Goal: Information Seeking & Learning: Learn about a topic

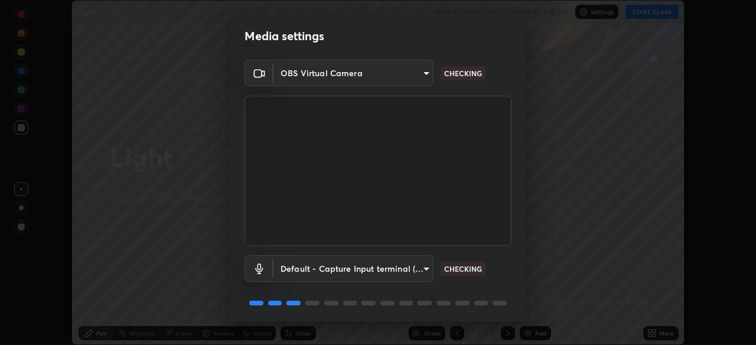
scroll to position [43, 0]
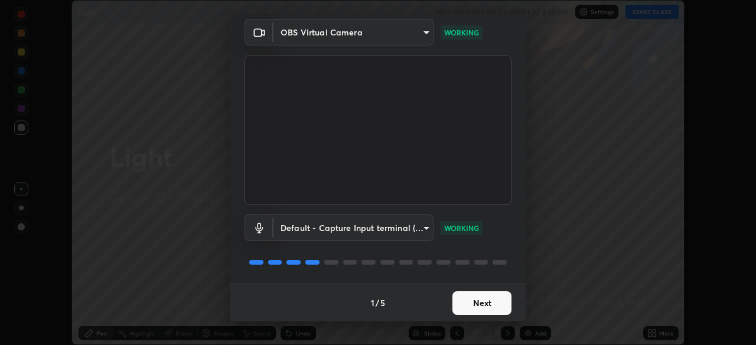
click at [489, 305] on button "Next" at bounding box center [481, 303] width 59 height 24
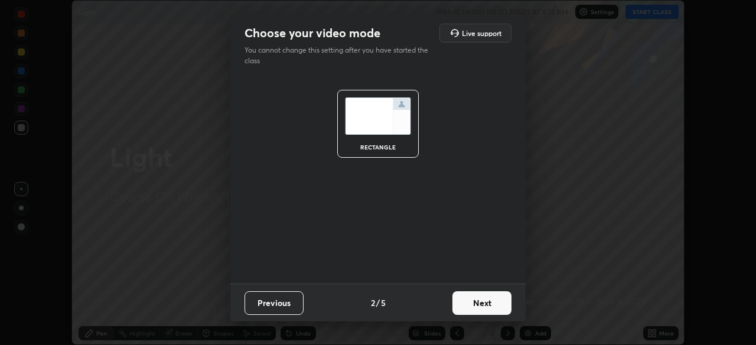
scroll to position [0, 0]
click at [492, 307] on button "Next" at bounding box center [481, 303] width 59 height 24
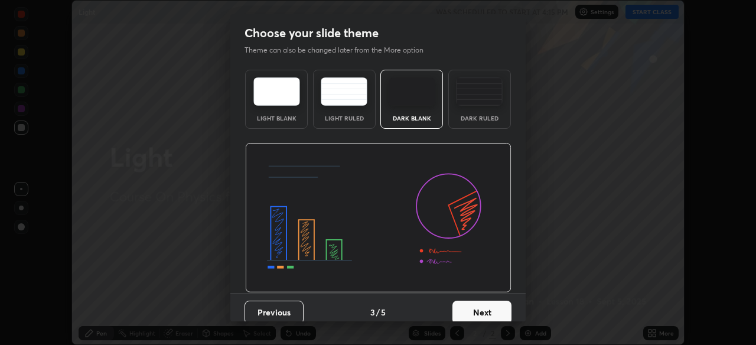
click at [498, 306] on button "Next" at bounding box center [481, 312] width 59 height 24
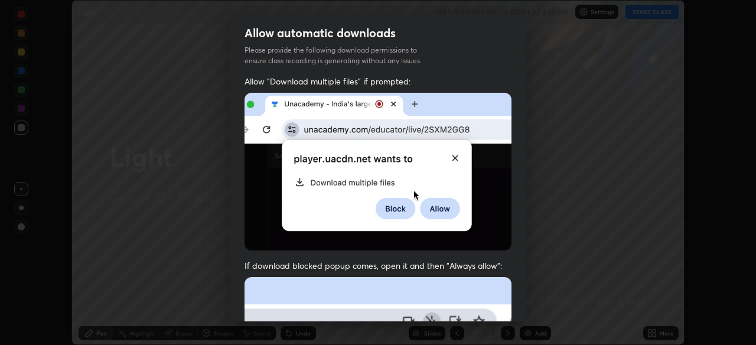
click at [509, 305] on div "Allow "Download multiple files" if prompted: If download blocked popup comes, o…" at bounding box center [377, 324] width 295 height 497
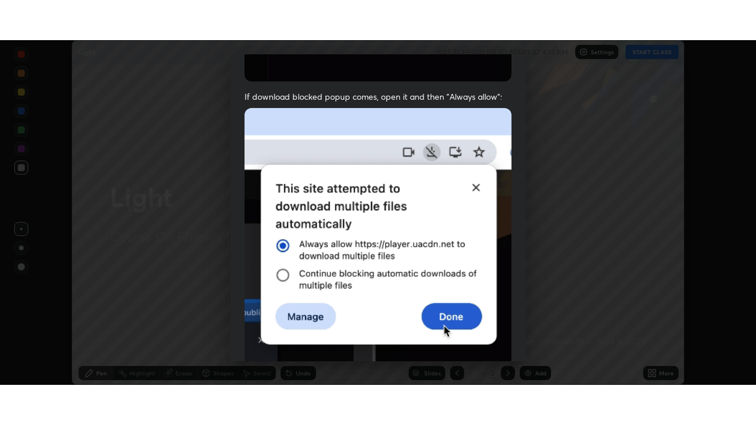
scroll to position [283, 0]
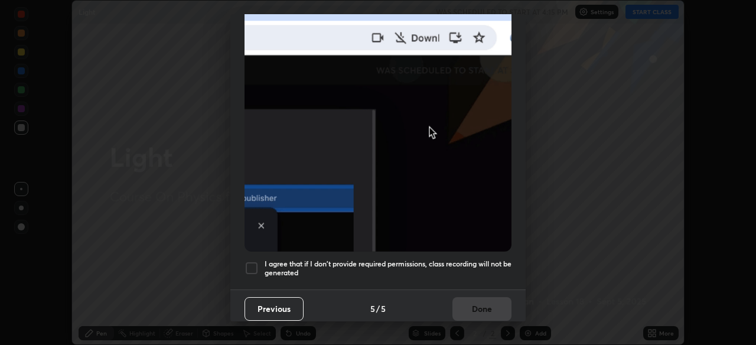
click at [486, 261] on h5 "I agree that if I don't provide required permissions, class recording will not …" at bounding box center [387, 268] width 247 height 18
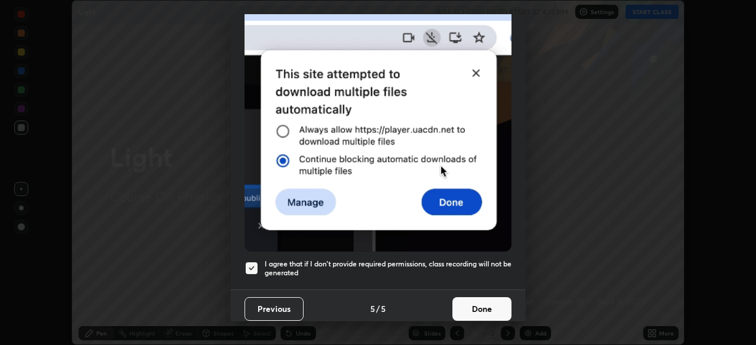
click at [491, 297] on button "Done" at bounding box center [481, 309] width 59 height 24
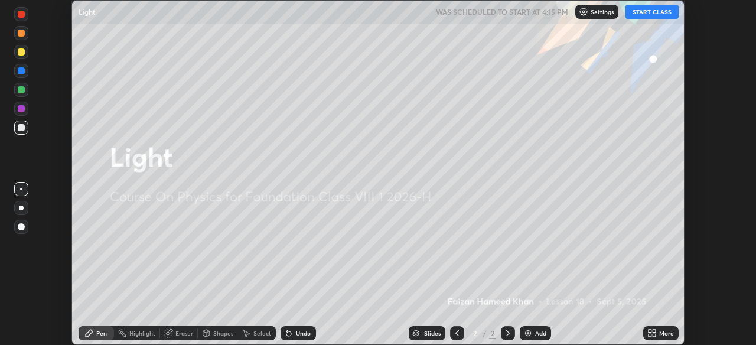
click at [653, 332] on icon at bounding box center [653, 330] width 3 height 3
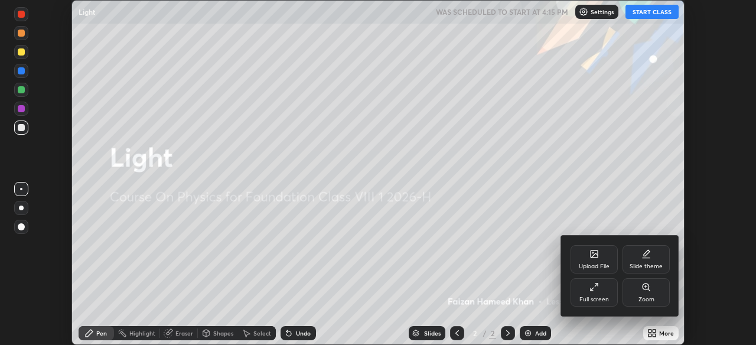
click at [599, 289] on div "Full screen" at bounding box center [593, 292] width 47 height 28
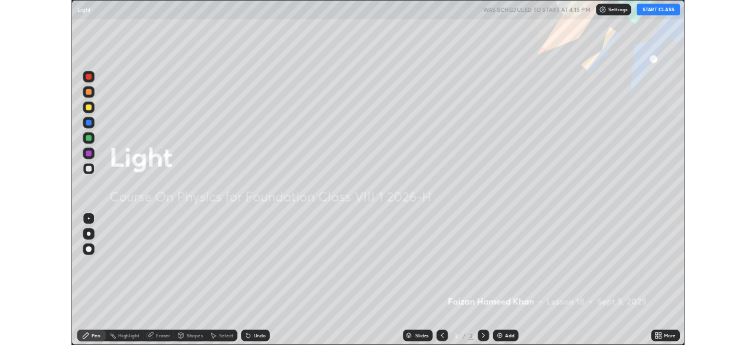
scroll to position [425, 756]
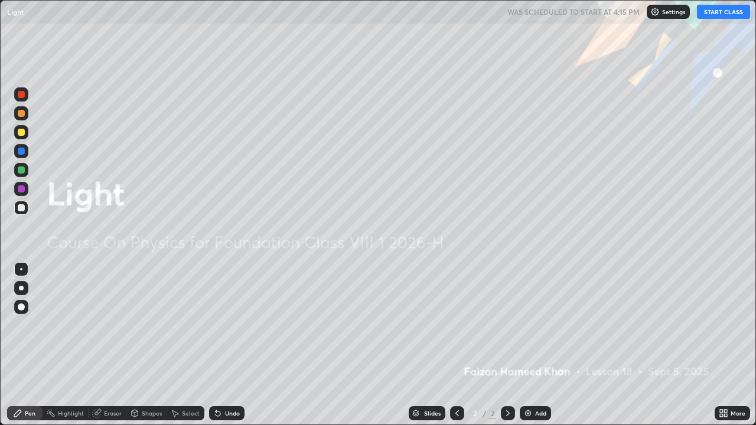
click at [737, 17] on button "START CLASS" at bounding box center [723, 12] width 53 height 14
click at [527, 344] on img at bounding box center [527, 412] width 9 height 9
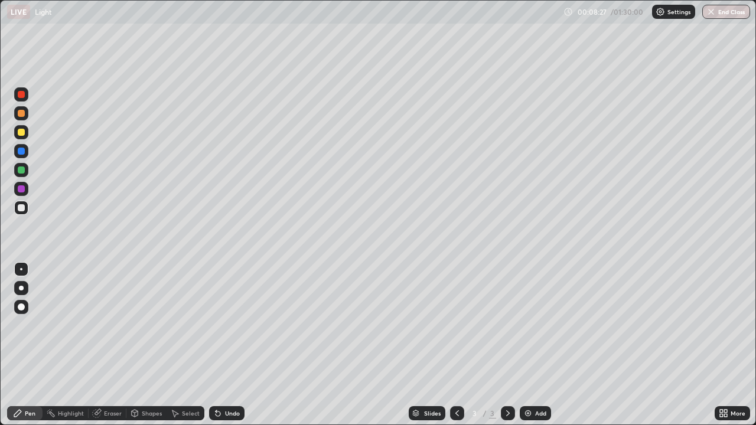
click at [455, 344] on icon at bounding box center [456, 412] width 9 height 9
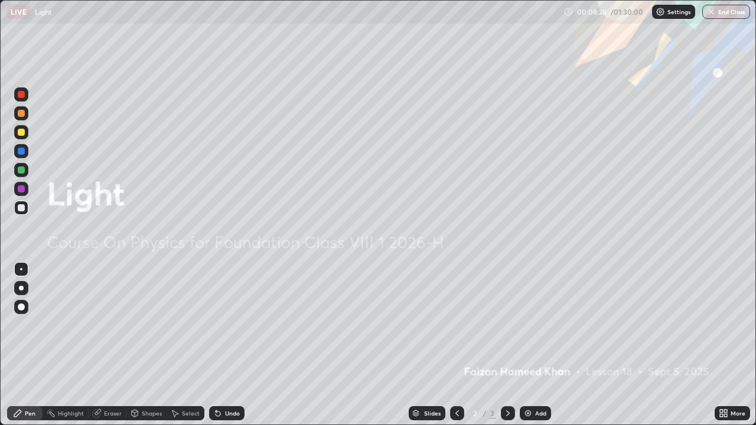
click at [507, 344] on icon at bounding box center [508, 413] width 4 height 6
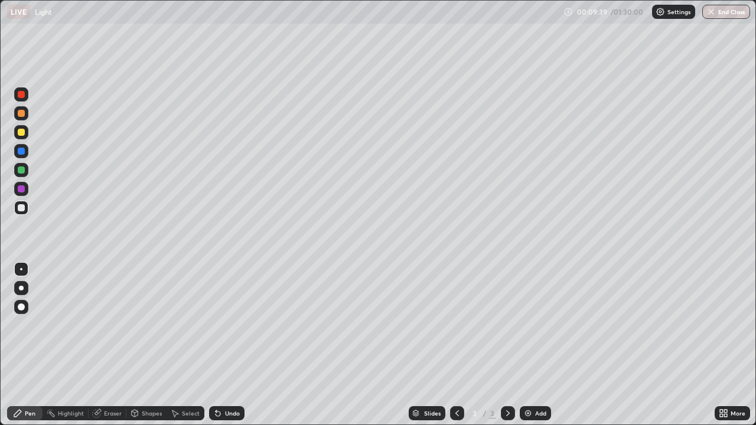
click at [457, 344] on icon at bounding box center [456, 412] width 9 height 9
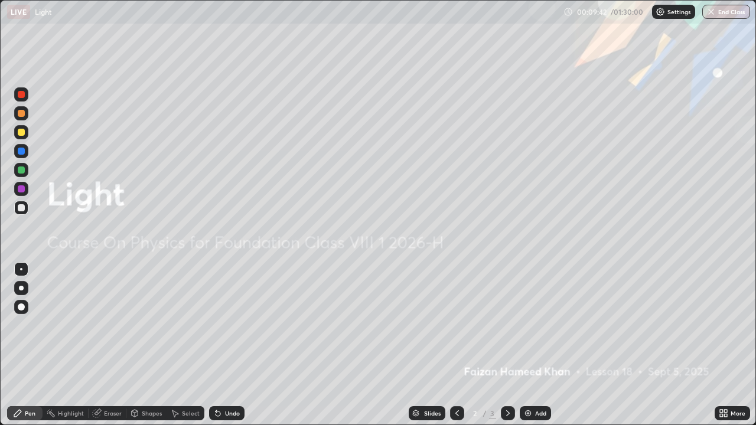
click at [506, 344] on icon at bounding box center [507, 412] width 9 height 9
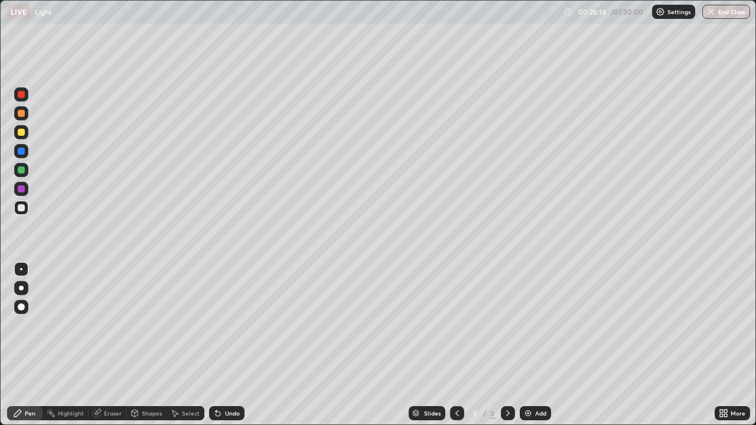
click at [22, 175] on div at bounding box center [21, 170] width 14 height 14
click at [138, 344] on icon at bounding box center [134, 412] width 9 height 9
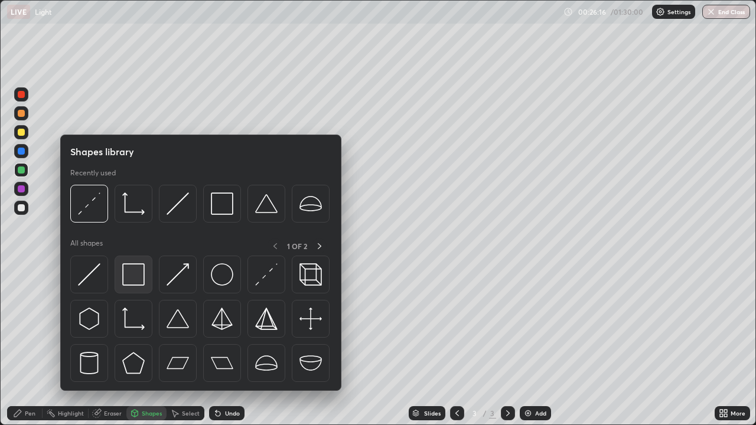
click at [133, 280] on img at bounding box center [133, 274] width 22 height 22
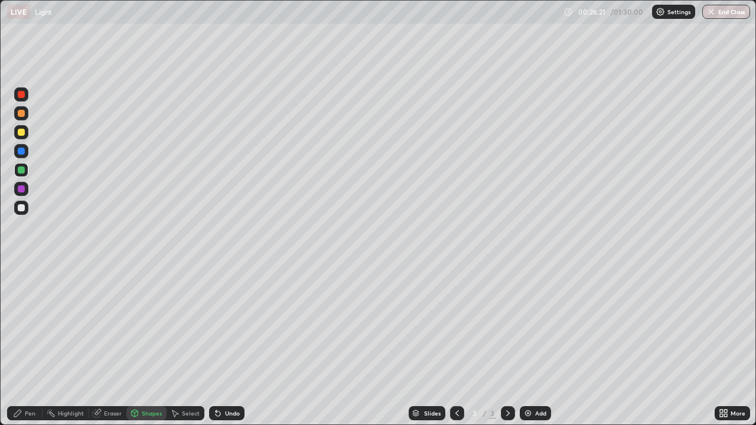
click at [139, 344] on div "Shapes" at bounding box center [146, 413] width 40 height 14
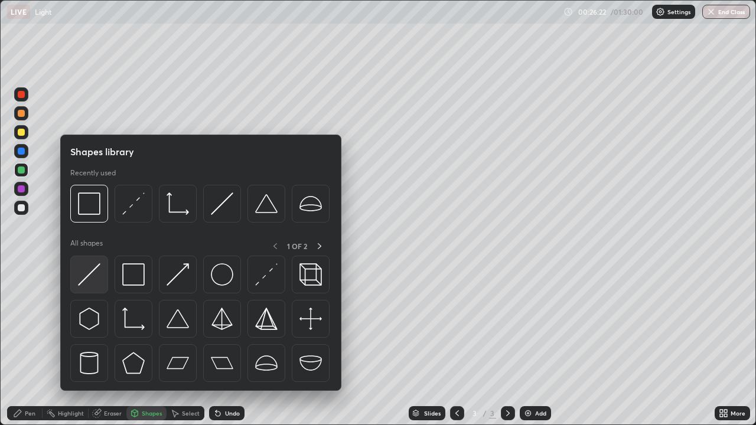
click at [90, 274] on img at bounding box center [89, 274] width 22 height 22
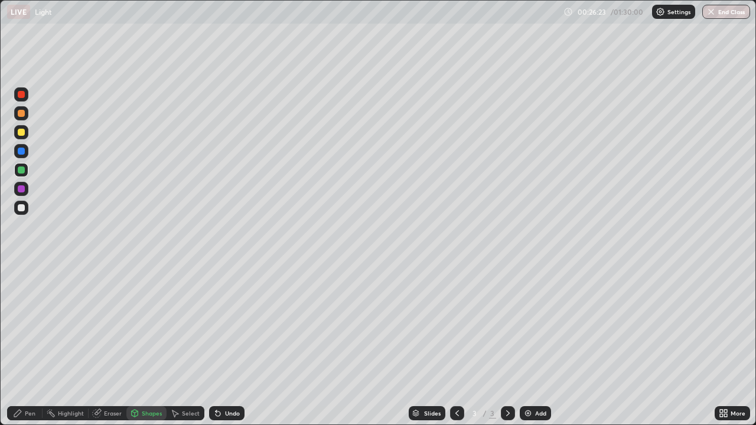
click at [22, 208] on div at bounding box center [21, 207] width 7 height 7
click at [147, 344] on div "Shapes" at bounding box center [152, 413] width 20 height 6
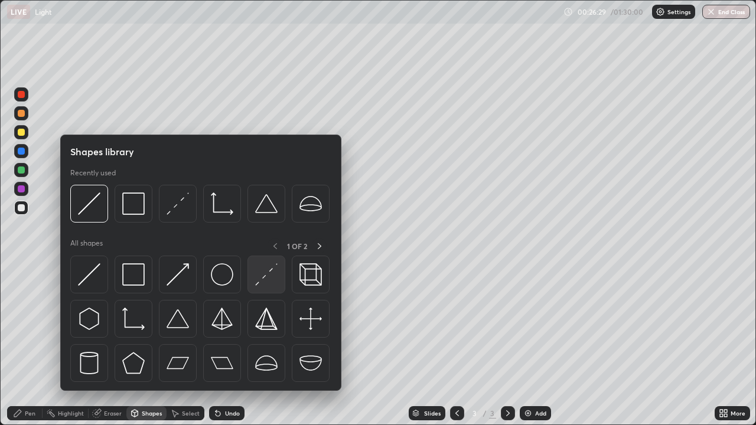
click at [264, 285] on img at bounding box center [266, 274] width 22 height 22
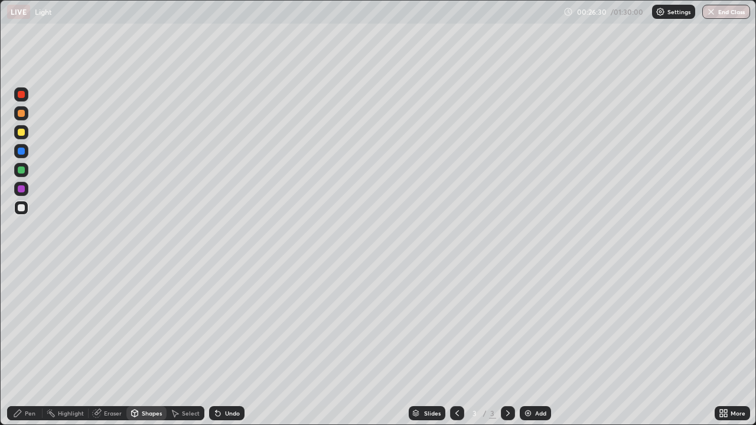
click at [21, 152] on div at bounding box center [21, 151] width 7 height 7
click at [143, 344] on div "Shapes" at bounding box center [152, 413] width 20 height 6
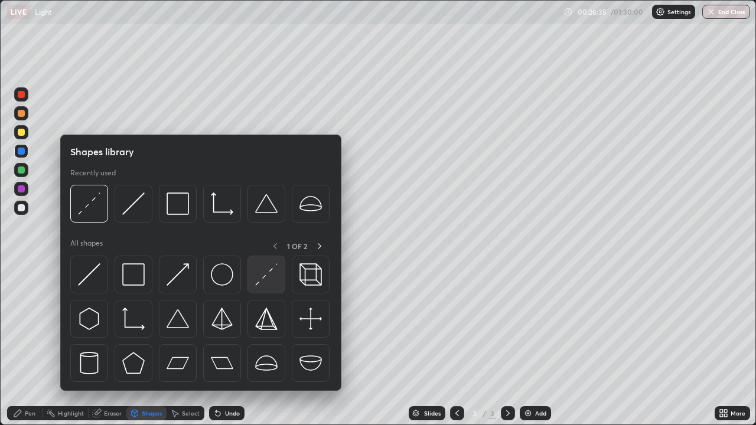
click at [263, 282] on img at bounding box center [266, 274] width 22 height 22
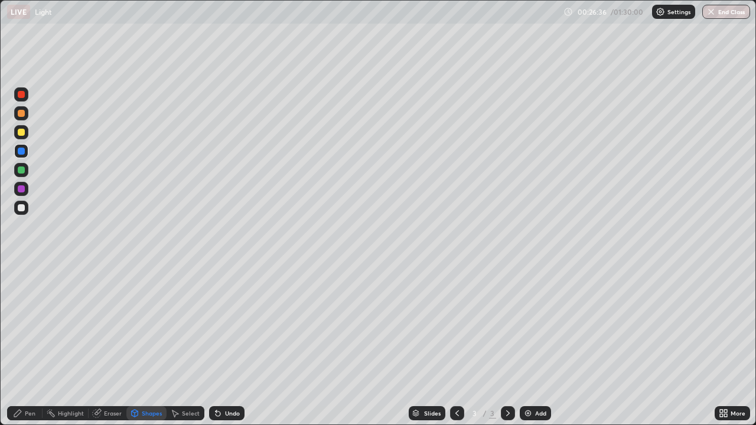
click at [26, 113] on div at bounding box center [21, 113] width 14 height 14
click at [26, 189] on div at bounding box center [21, 189] width 14 height 14
click at [19, 344] on icon at bounding box center [17, 413] width 7 height 7
click at [149, 344] on div "Shapes" at bounding box center [146, 413] width 40 height 14
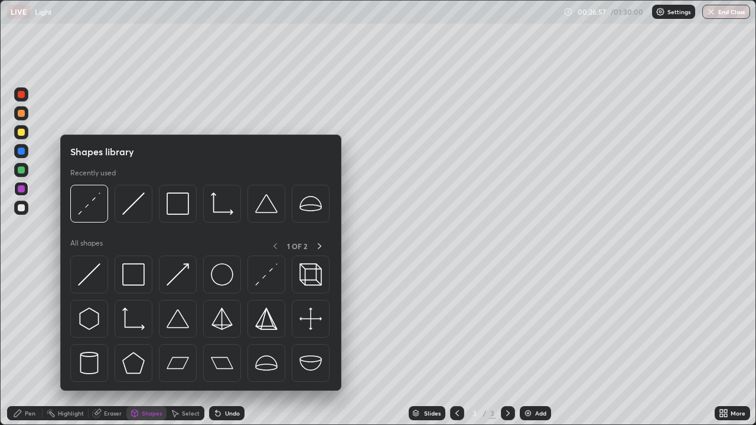
click at [27, 344] on div "Pen" at bounding box center [24, 413] width 35 height 14
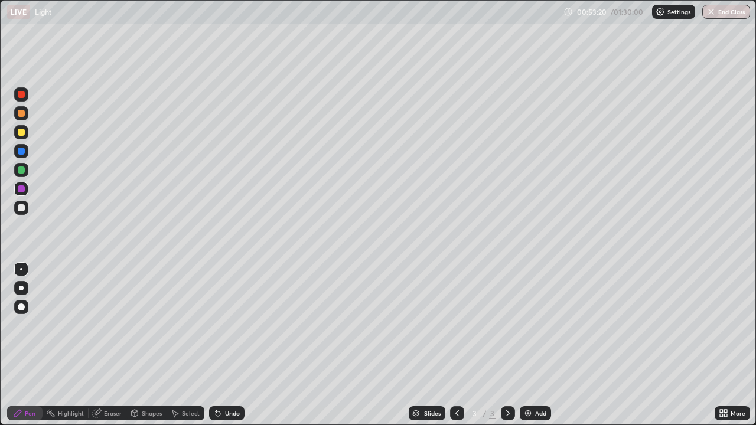
click at [506, 344] on icon at bounding box center [507, 412] width 9 height 9
click at [527, 344] on img at bounding box center [527, 412] width 9 height 9
click at [135, 344] on icon at bounding box center [135, 412] width 6 height 2
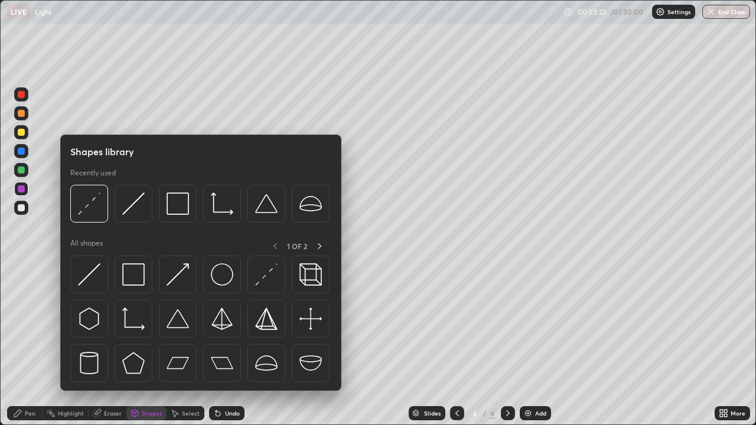
click at [21, 344] on icon at bounding box center [17, 412] width 9 height 9
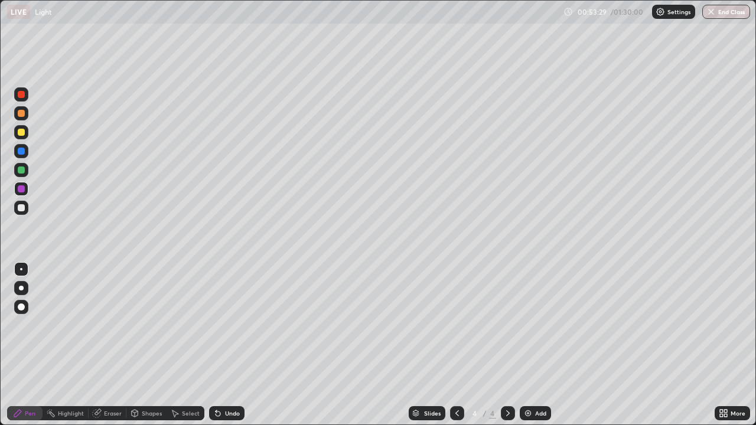
click at [142, 344] on div "Shapes" at bounding box center [152, 413] width 20 height 6
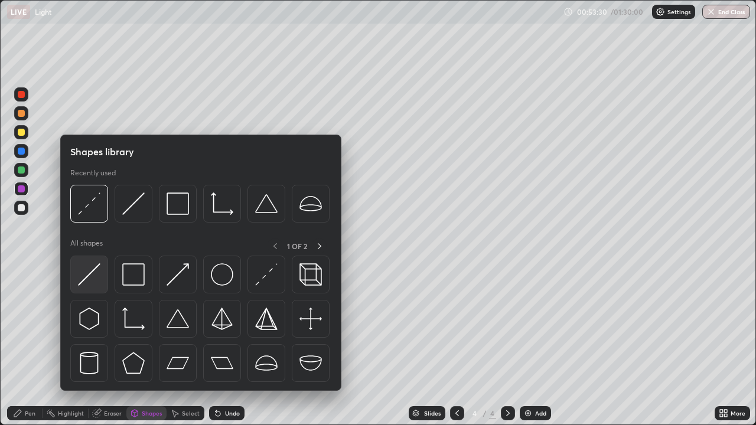
click at [99, 269] on img at bounding box center [89, 274] width 22 height 22
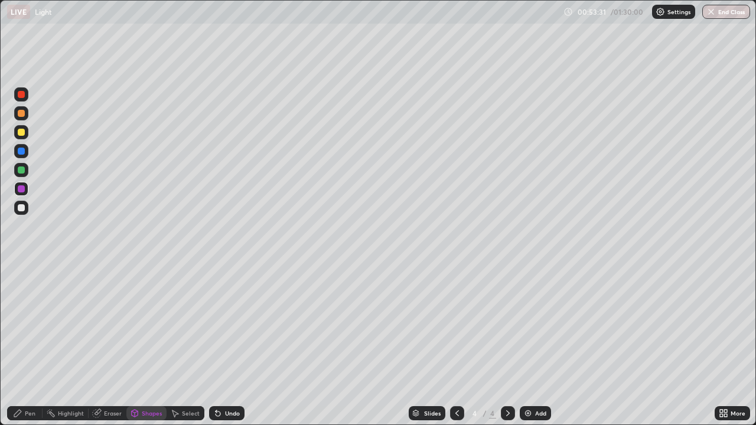
click at [25, 169] on div at bounding box center [21, 170] width 14 height 14
click at [25, 344] on div "Pen" at bounding box center [30, 413] width 11 height 6
click at [27, 210] on div at bounding box center [21, 208] width 14 height 14
click at [133, 344] on icon at bounding box center [135, 412] width 6 height 2
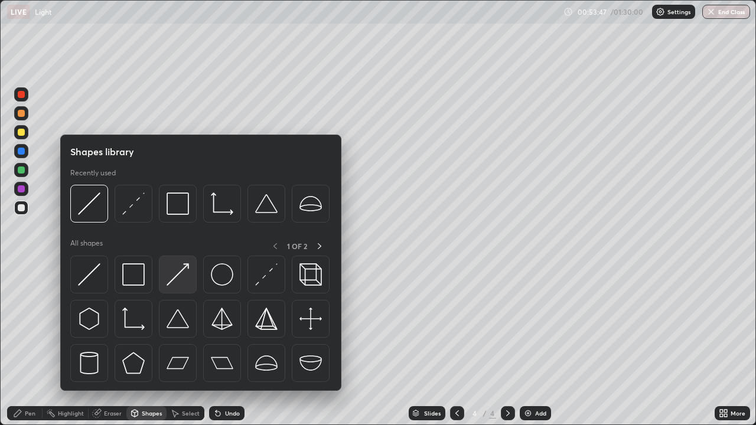
click at [175, 280] on img at bounding box center [177, 274] width 22 height 22
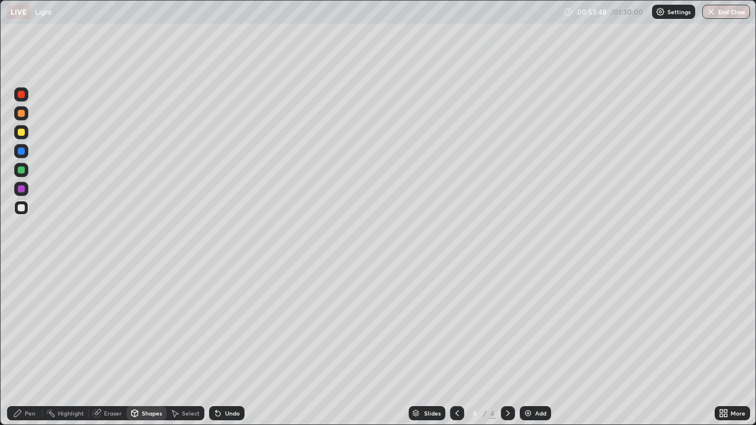
click at [24, 151] on div at bounding box center [21, 151] width 7 height 7
click at [133, 344] on icon at bounding box center [135, 412] width 6 height 2
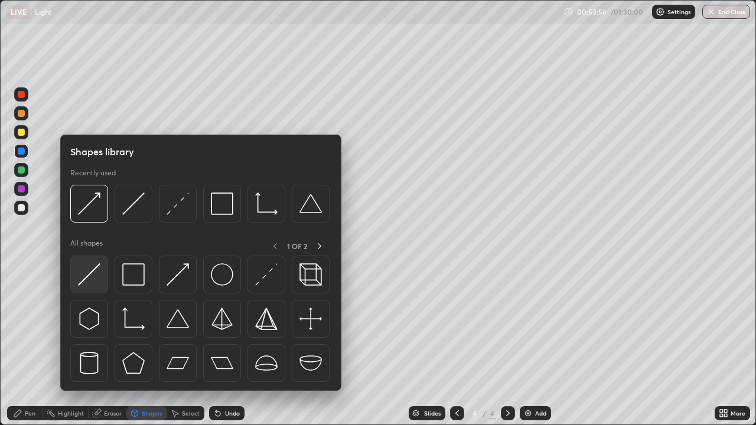
click at [86, 274] on img at bounding box center [89, 274] width 22 height 22
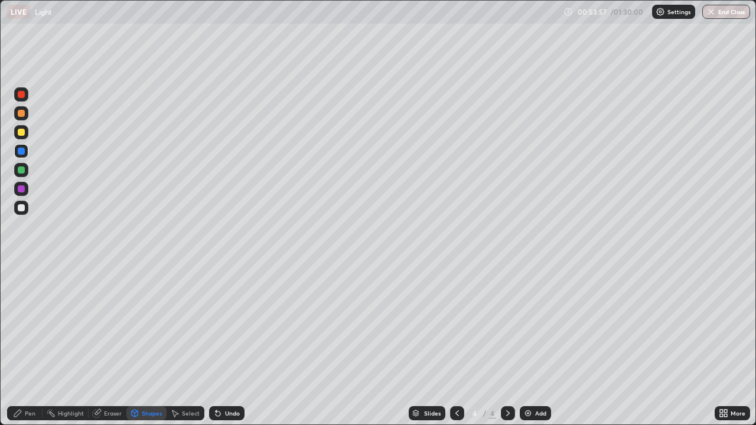
click at [22, 132] on div at bounding box center [21, 132] width 7 height 7
click at [25, 95] on div at bounding box center [21, 94] width 14 height 14
click at [24, 209] on div at bounding box center [21, 207] width 7 height 7
click at [146, 344] on div "Shapes" at bounding box center [152, 413] width 20 height 6
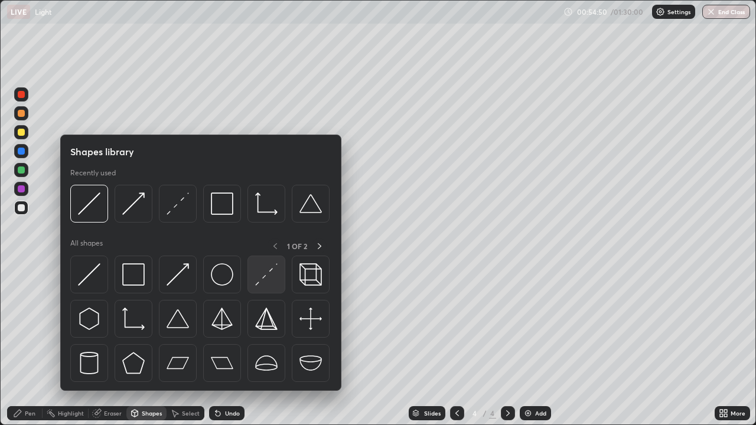
click at [262, 277] on img at bounding box center [266, 274] width 22 height 22
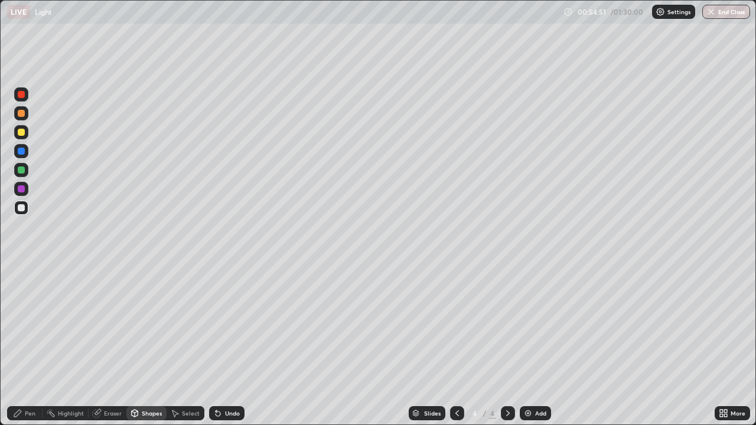
click at [27, 210] on div at bounding box center [21, 208] width 14 height 14
click at [151, 344] on div "Shapes" at bounding box center [152, 413] width 20 height 6
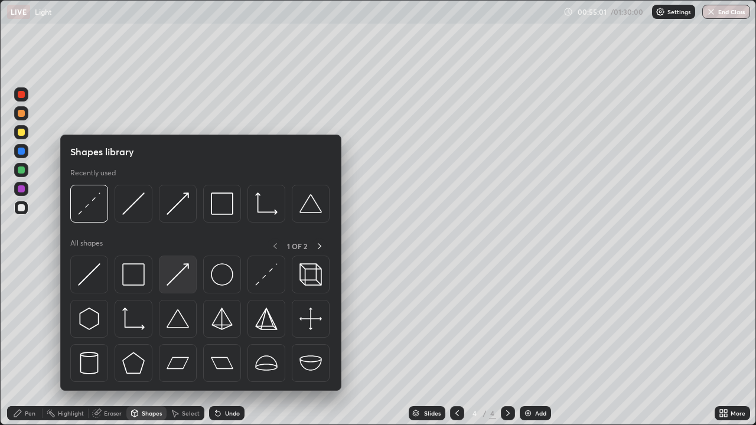
click at [181, 280] on img at bounding box center [177, 274] width 22 height 22
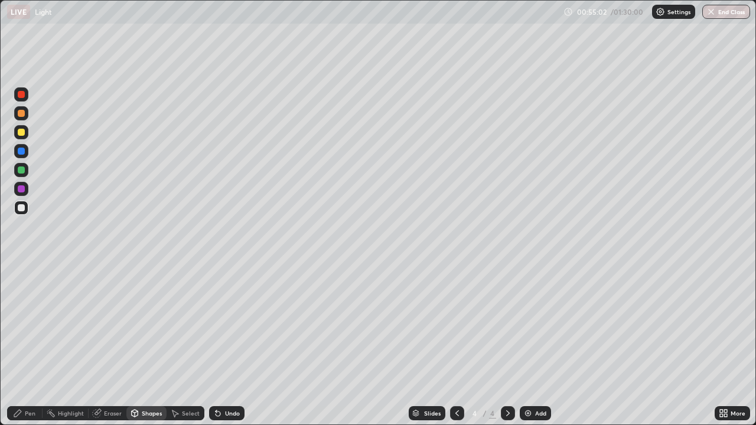
click at [26, 93] on div at bounding box center [21, 94] width 14 height 14
click at [22, 113] on div at bounding box center [21, 113] width 7 height 7
click at [22, 94] on div at bounding box center [21, 94] width 7 height 7
click at [28, 344] on div "Pen" at bounding box center [24, 413] width 35 height 14
click at [218, 344] on icon at bounding box center [217, 413] width 5 height 5
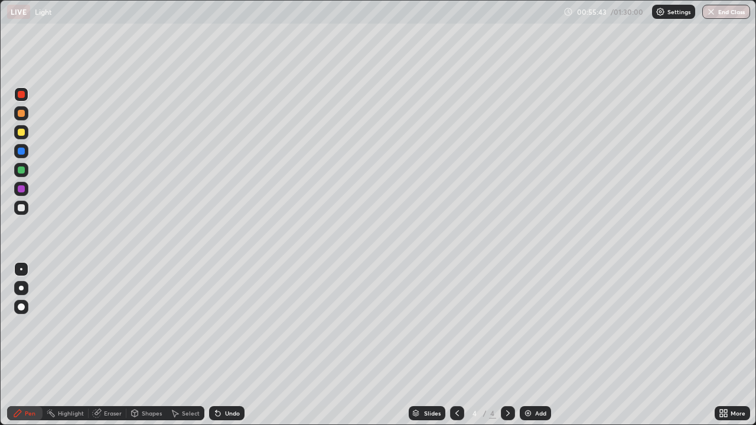
click at [26, 210] on div at bounding box center [21, 208] width 14 height 14
click at [506, 344] on icon at bounding box center [507, 412] width 9 height 9
click at [526, 344] on div "Add" at bounding box center [534, 413] width 31 height 14
click at [136, 344] on icon at bounding box center [135, 413] width 6 height 7
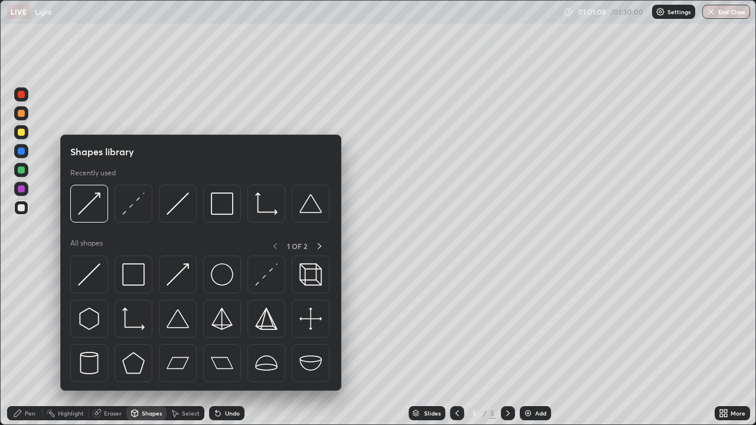
click at [20, 344] on icon at bounding box center [17, 413] width 7 height 7
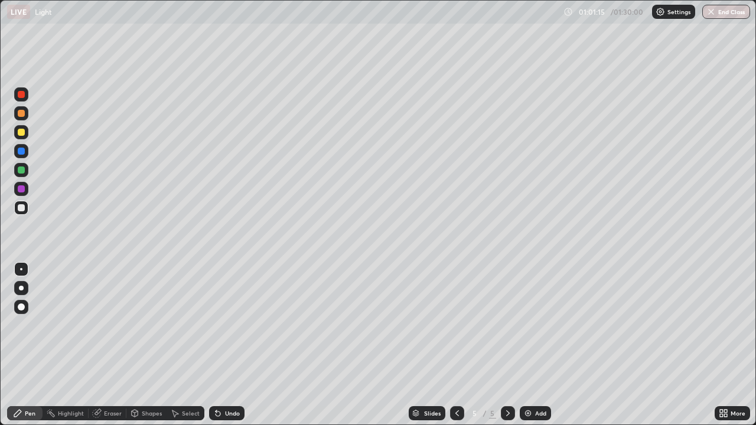
click at [135, 344] on icon at bounding box center [135, 415] width 0 height 4
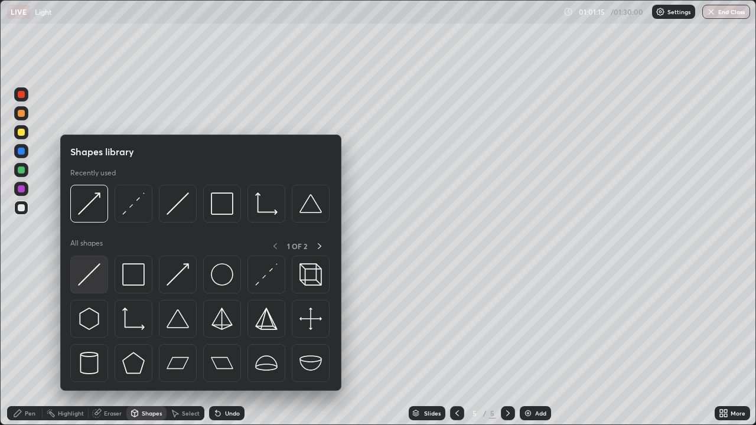
click at [95, 278] on img at bounding box center [89, 274] width 22 height 22
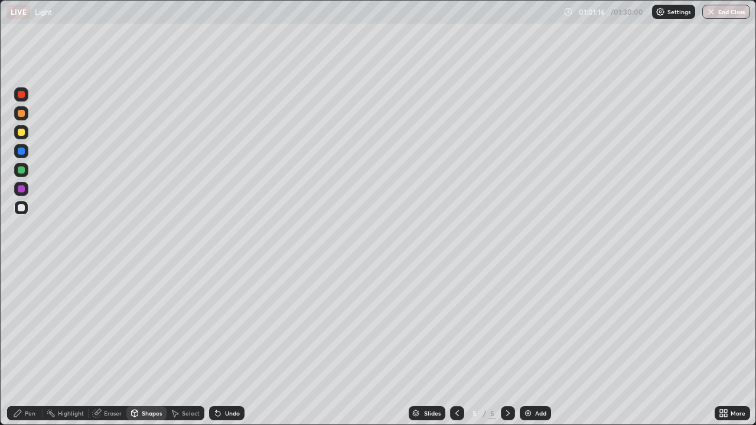
click at [27, 169] on div at bounding box center [21, 170] width 14 height 14
click at [27, 153] on div at bounding box center [21, 151] width 14 height 14
click at [138, 344] on icon at bounding box center [134, 412] width 9 height 9
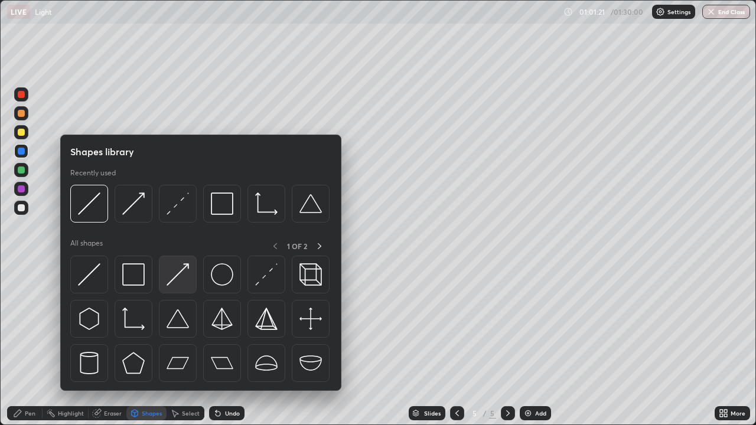
click at [172, 282] on img at bounding box center [177, 274] width 22 height 22
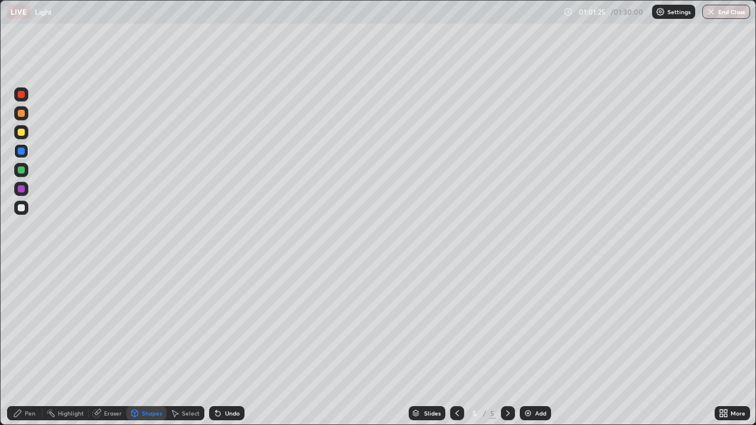
click at [25, 134] on div at bounding box center [21, 132] width 14 height 14
click at [142, 344] on div "Shapes" at bounding box center [152, 413] width 20 height 6
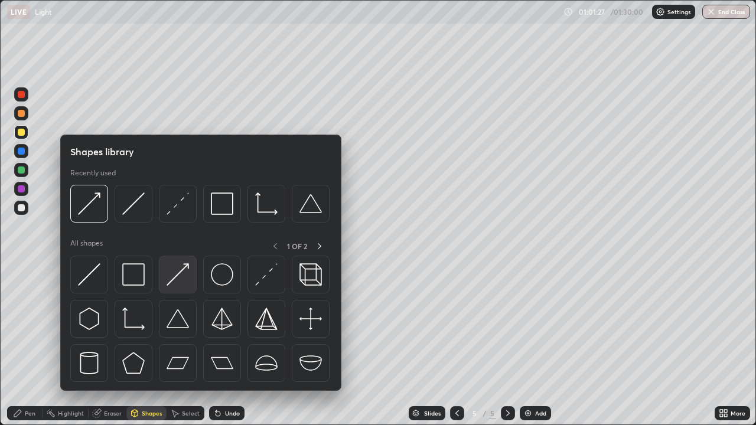
click at [173, 279] on img at bounding box center [177, 274] width 22 height 22
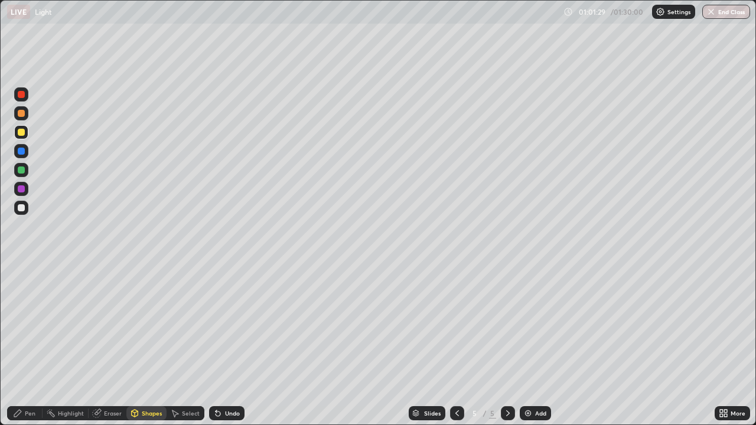
click at [32, 344] on div "Pen" at bounding box center [24, 413] width 35 height 14
click at [23, 96] on div at bounding box center [21, 94] width 7 height 7
click at [138, 344] on icon at bounding box center [134, 412] width 9 height 9
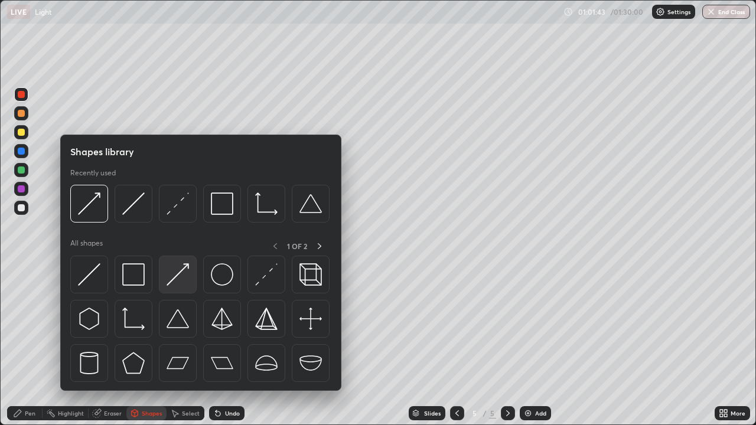
click at [179, 280] on img at bounding box center [177, 274] width 22 height 22
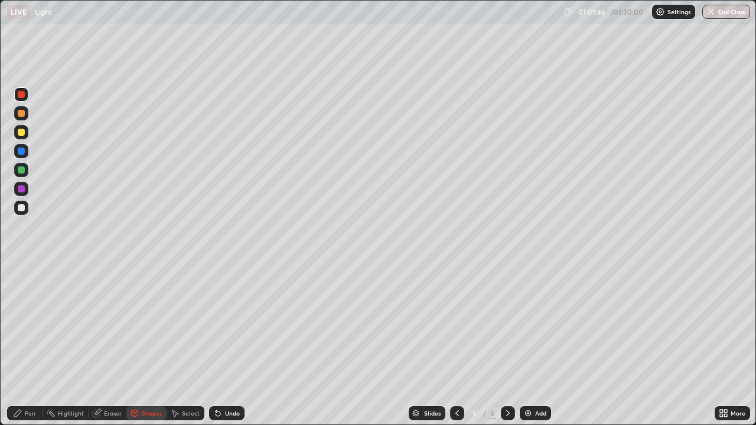
click at [215, 344] on icon at bounding box center [217, 413] width 5 height 5
click at [27, 344] on div "Pen" at bounding box center [30, 413] width 11 height 6
click at [215, 344] on icon at bounding box center [217, 413] width 5 height 5
click at [221, 344] on div "Undo" at bounding box center [226, 413] width 35 height 14
click at [27, 95] on div at bounding box center [21, 94] width 14 height 14
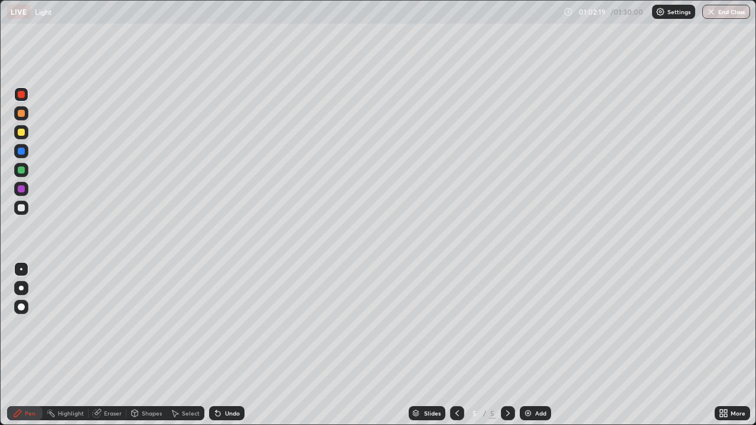
click at [139, 344] on div "Shapes" at bounding box center [146, 413] width 40 height 14
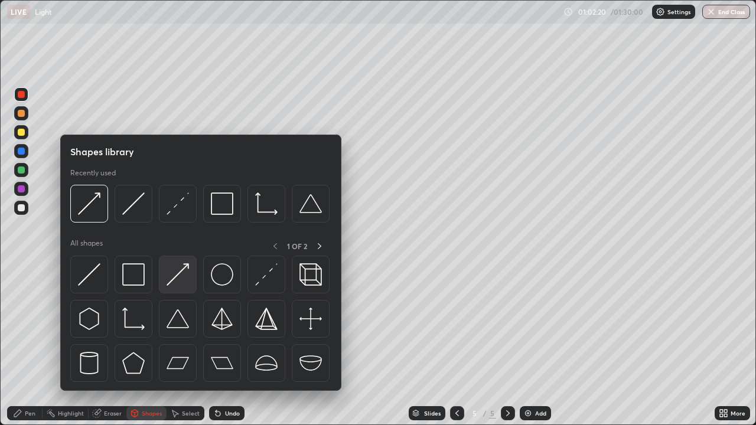
click at [173, 278] on img at bounding box center [177, 274] width 22 height 22
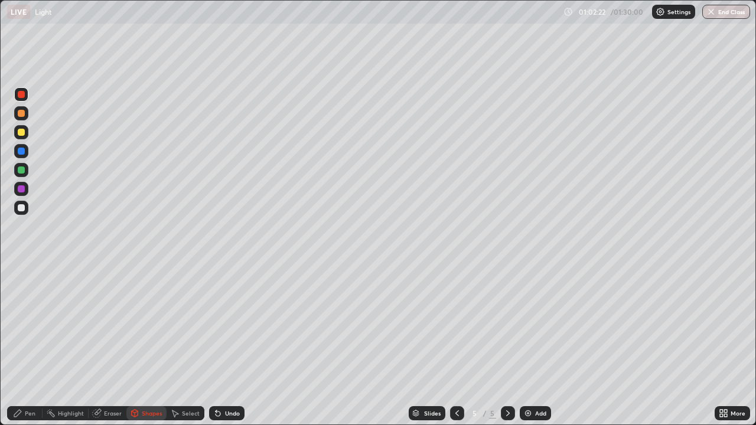
click at [24, 186] on div at bounding box center [21, 189] width 14 height 14
click at [21, 344] on icon at bounding box center [17, 412] width 9 height 9
click at [221, 344] on div "Undo" at bounding box center [226, 413] width 35 height 14
click at [25, 205] on div at bounding box center [21, 208] width 14 height 14
click at [106, 344] on div "Eraser" at bounding box center [113, 413] width 18 height 6
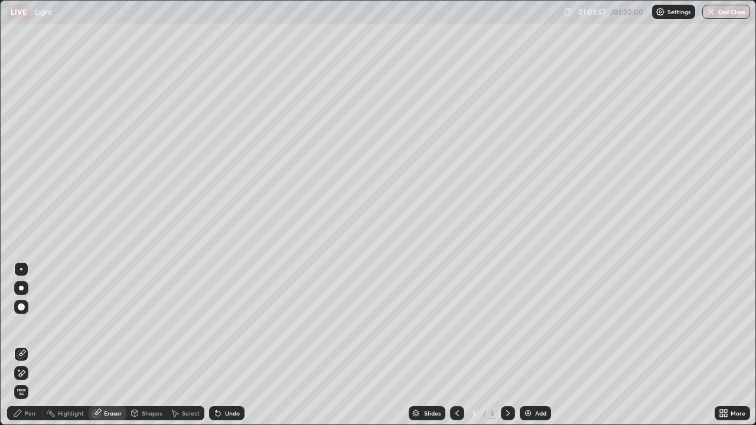
click at [140, 344] on div "Shapes" at bounding box center [146, 413] width 40 height 14
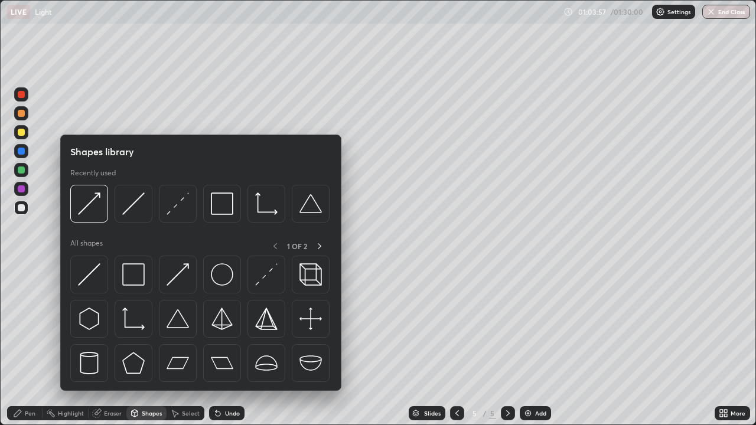
click at [27, 344] on div "Pen" at bounding box center [24, 413] width 35 height 14
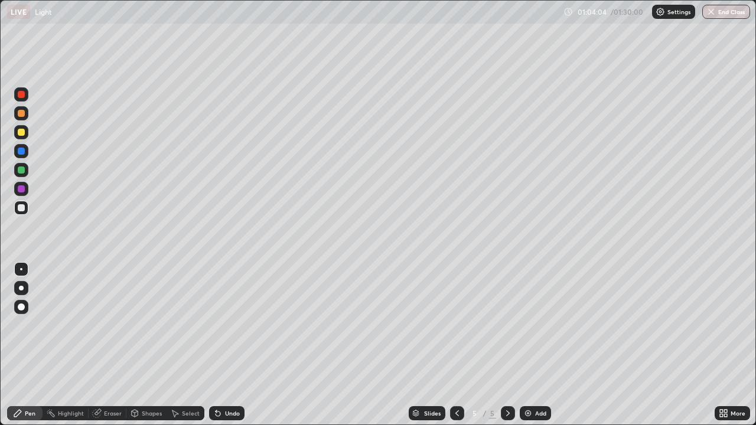
click at [155, 344] on div "Shapes" at bounding box center [152, 413] width 20 height 6
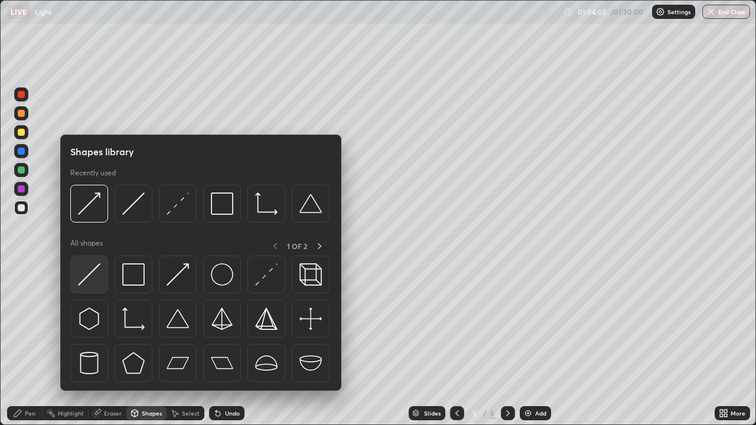
click at [100, 271] on img at bounding box center [89, 274] width 22 height 22
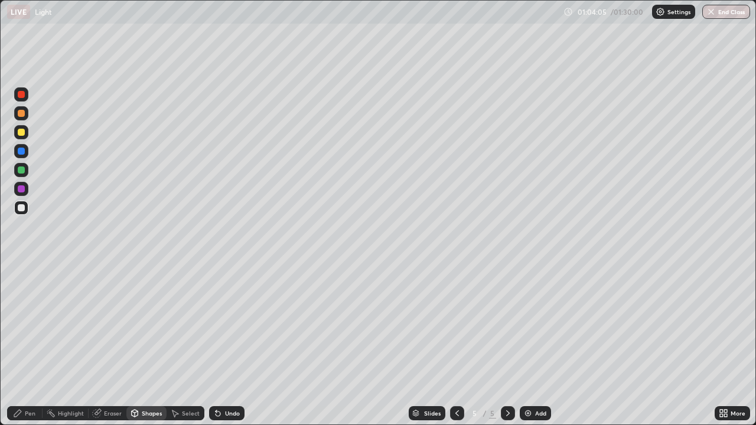
click at [28, 169] on div at bounding box center [21, 170] width 14 height 14
click at [224, 344] on div "Undo" at bounding box center [226, 413] width 35 height 14
click at [225, 344] on div "Undo" at bounding box center [232, 413] width 15 height 6
click at [228, 344] on div "Undo" at bounding box center [232, 413] width 15 height 6
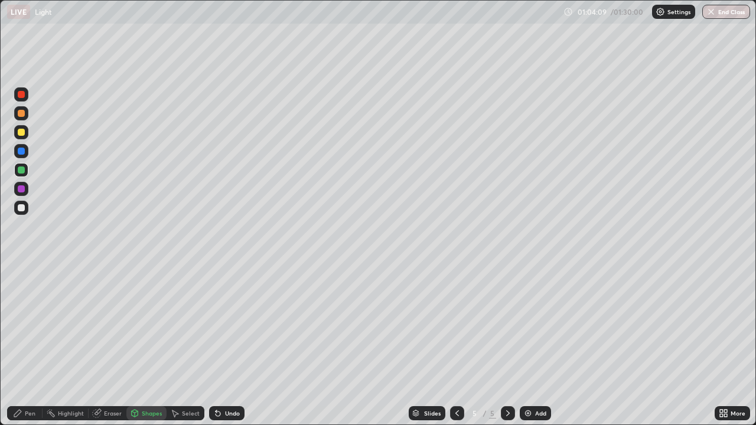
click at [225, 344] on div "Undo" at bounding box center [226, 413] width 35 height 14
click at [220, 344] on div "Undo" at bounding box center [226, 413] width 35 height 14
click at [30, 344] on div "Pen" at bounding box center [24, 413] width 35 height 14
click at [230, 344] on div "Undo" at bounding box center [232, 413] width 15 height 6
click at [227, 344] on div "Undo" at bounding box center [232, 413] width 15 height 6
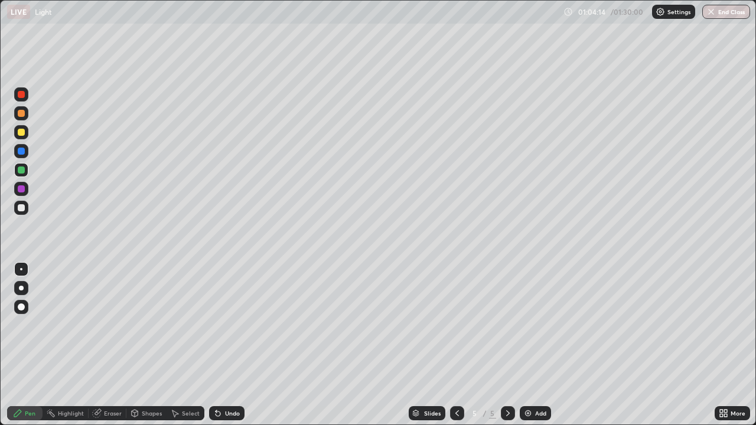
click at [229, 344] on div "Undo" at bounding box center [226, 413] width 35 height 14
click at [31, 344] on div "Pen" at bounding box center [30, 413] width 11 height 6
click at [27, 210] on div at bounding box center [21, 208] width 14 height 14
click at [142, 344] on div "Shapes" at bounding box center [152, 413] width 20 height 6
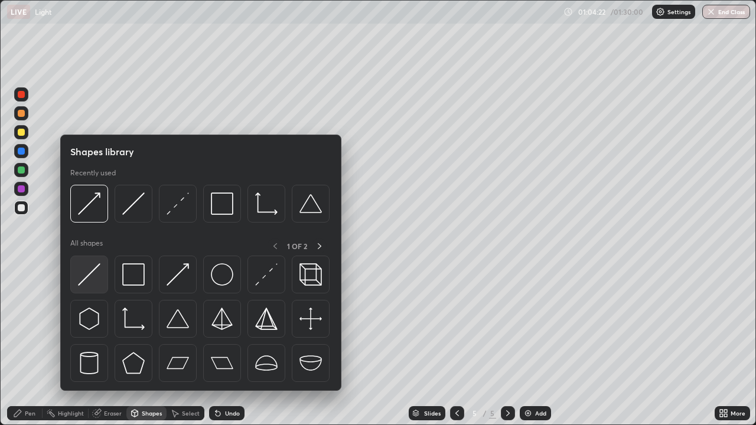
click at [100, 268] on img at bounding box center [89, 274] width 22 height 22
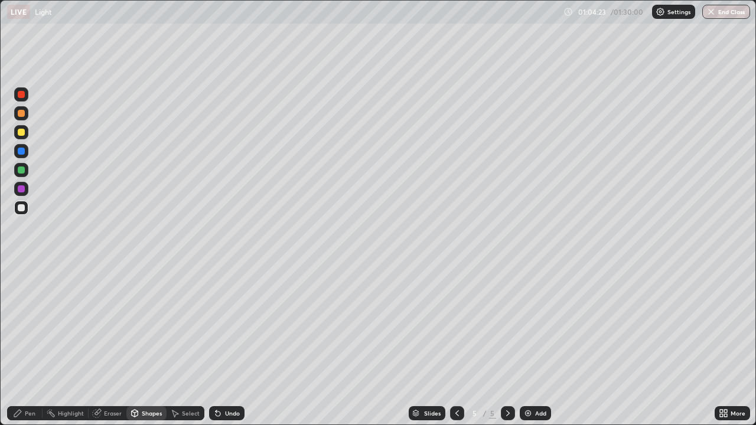
click at [27, 171] on div at bounding box center [21, 170] width 14 height 14
click at [26, 344] on div "Pen" at bounding box center [30, 413] width 11 height 6
click at [26, 149] on div at bounding box center [21, 151] width 14 height 14
click at [135, 344] on icon at bounding box center [135, 413] width 6 height 7
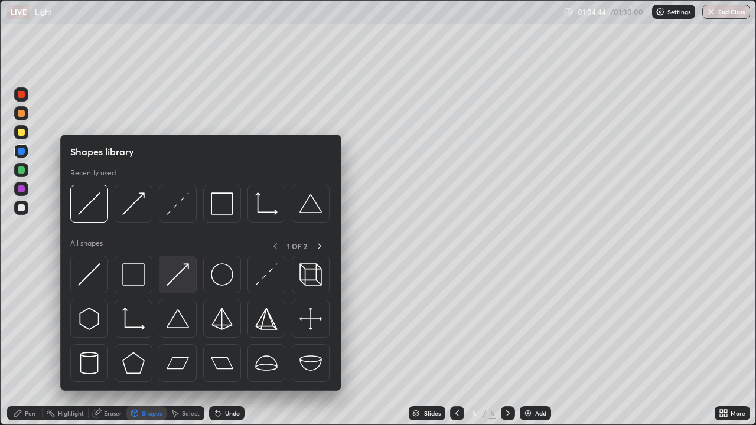
click at [177, 280] on img at bounding box center [177, 274] width 22 height 22
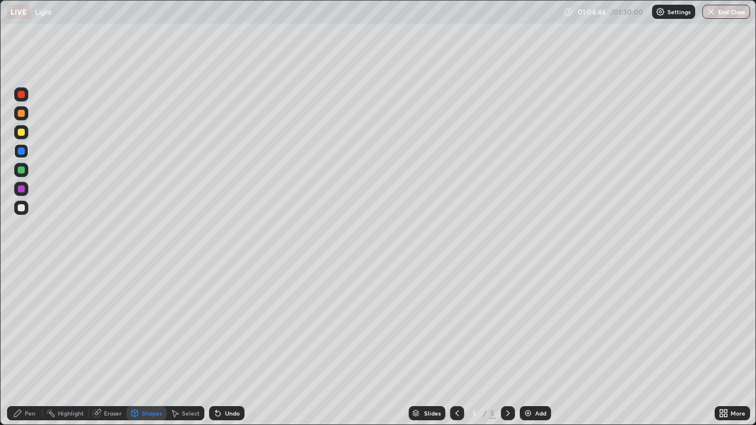
click at [32, 344] on div "Pen" at bounding box center [30, 413] width 11 height 6
click at [132, 344] on icon at bounding box center [135, 413] width 6 height 7
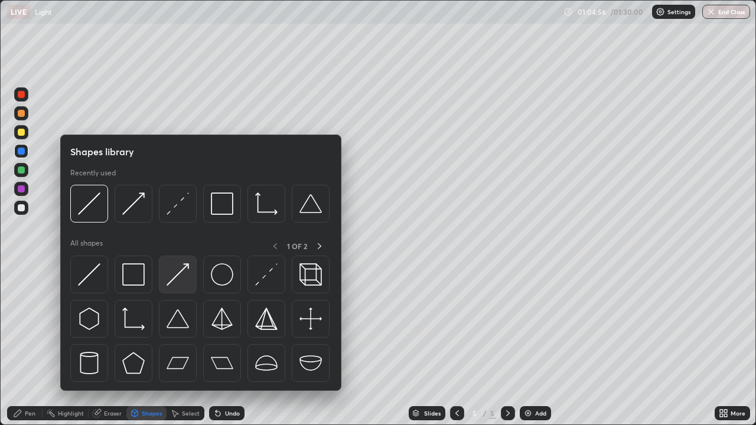
click at [173, 281] on img at bounding box center [177, 274] width 22 height 22
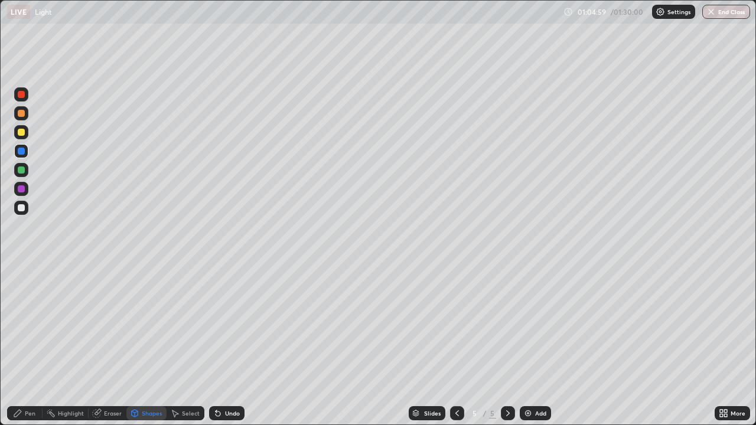
click at [27, 188] on div at bounding box center [21, 189] width 14 height 14
click at [21, 344] on icon at bounding box center [17, 412] width 9 height 9
click at [223, 344] on div "Undo" at bounding box center [226, 413] width 35 height 14
click at [720, 344] on icon at bounding box center [721, 411] width 3 height 3
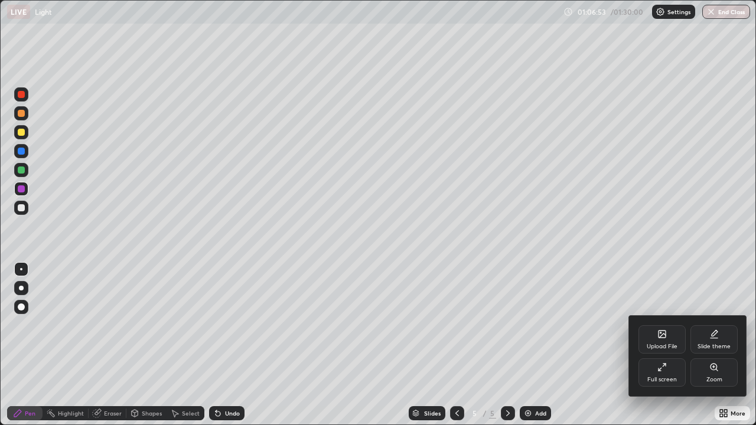
click at [656, 344] on div "Full screen" at bounding box center [661, 372] width 47 height 28
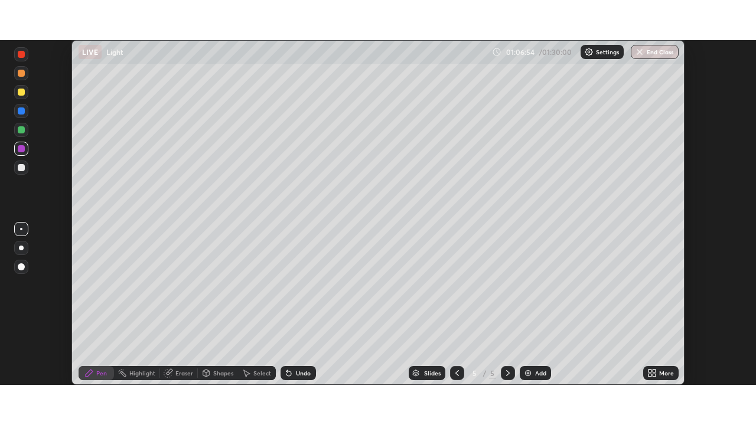
scroll to position [58685, 58274]
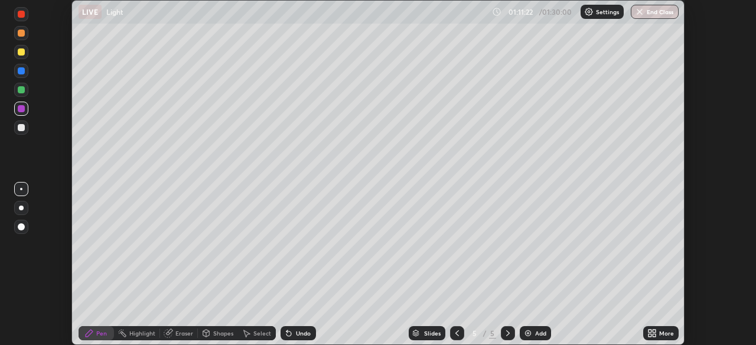
click at [526, 336] on img at bounding box center [527, 332] width 9 height 9
click at [652, 331] on icon at bounding box center [653, 330] width 3 height 3
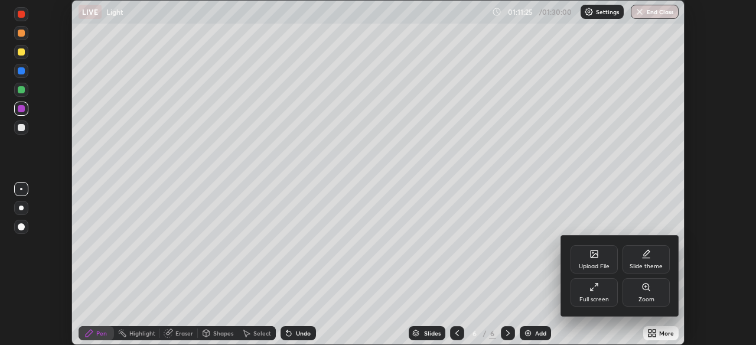
click at [602, 289] on div "Full screen" at bounding box center [593, 292] width 47 height 28
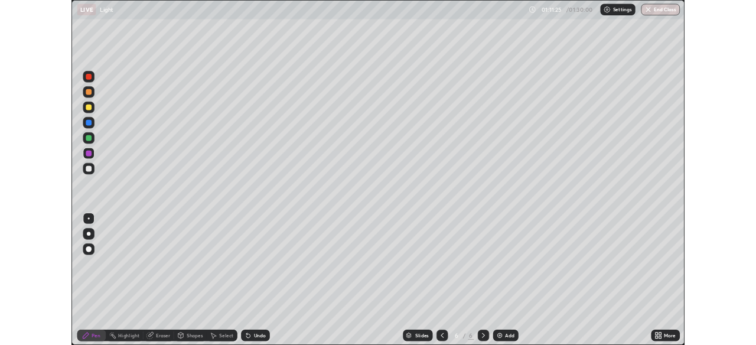
scroll to position [425, 756]
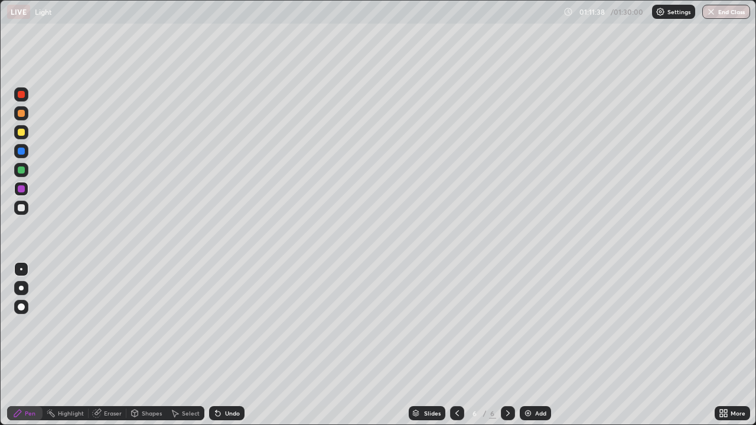
click at [133, 344] on icon at bounding box center [135, 412] width 6 height 2
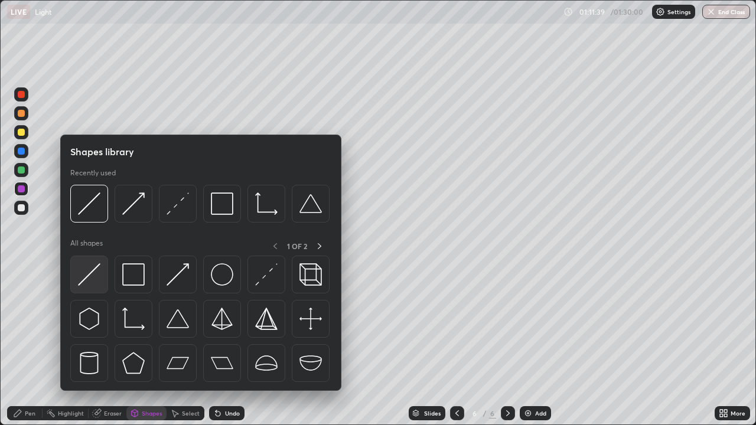
click at [93, 268] on img at bounding box center [89, 274] width 22 height 22
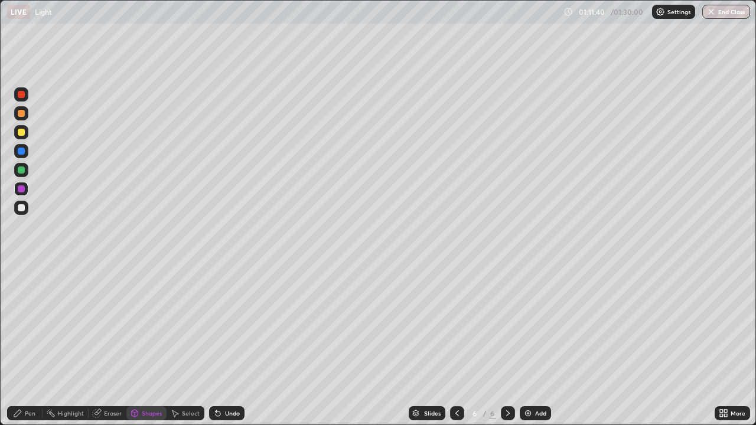
click at [28, 134] on div at bounding box center [21, 132] width 14 height 14
click at [25, 208] on div at bounding box center [21, 208] width 14 height 14
click at [138, 344] on icon at bounding box center [134, 412] width 9 height 9
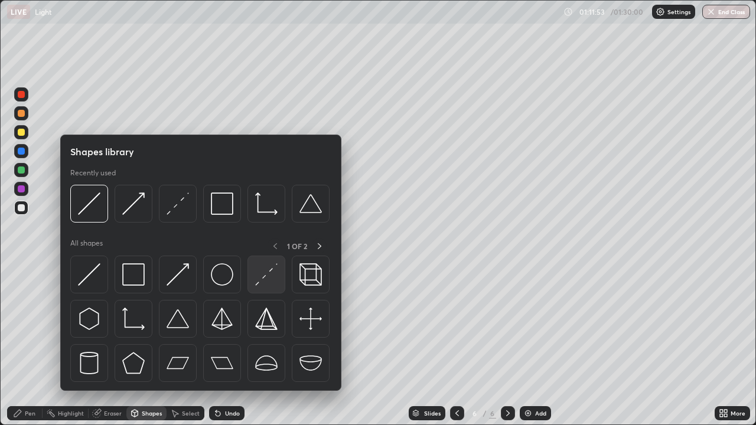
click at [262, 278] on img at bounding box center [266, 274] width 22 height 22
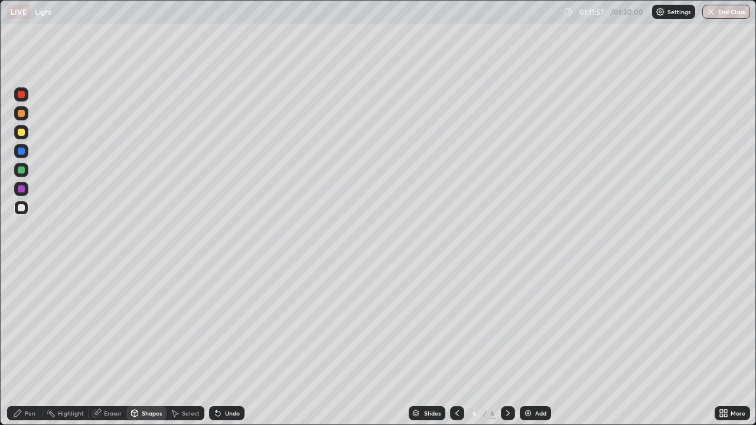
click at [27, 170] on div at bounding box center [21, 170] width 14 height 14
click at [26, 344] on div "Pen" at bounding box center [30, 413] width 11 height 6
click at [143, 344] on div "Shapes" at bounding box center [152, 413] width 20 height 6
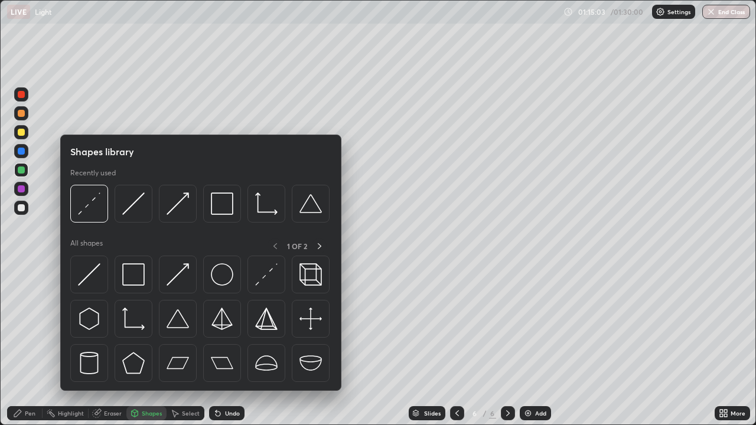
click at [26, 208] on div at bounding box center [21, 208] width 14 height 14
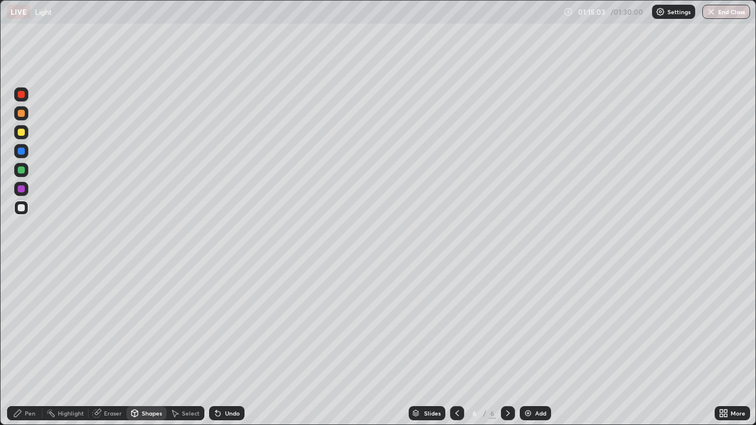
click at [146, 344] on div "Shapes" at bounding box center [152, 413] width 20 height 6
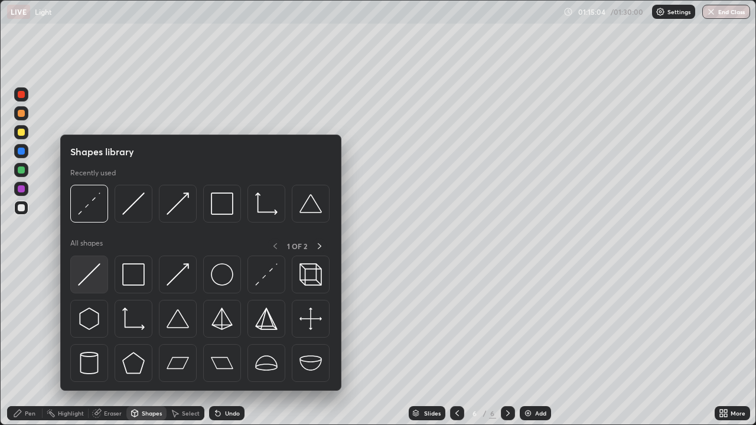
click at [101, 270] on div at bounding box center [89, 275] width 38 height 38
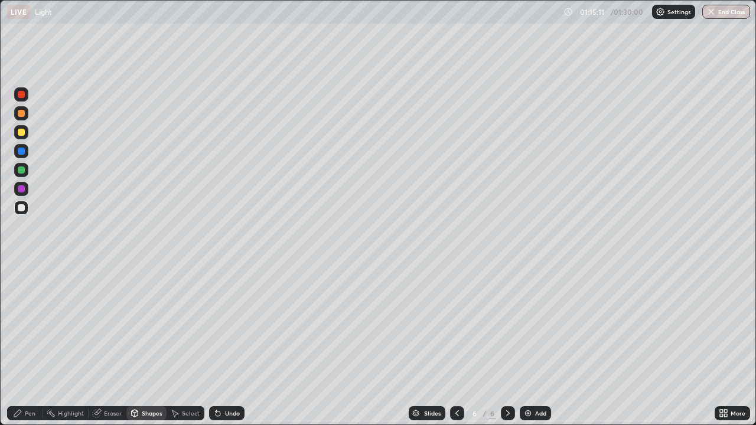
click at [32, 344] on div "Pen" at bounding box center [24, 413] width 35 height 14
click at [147, 344] on div "Shapes" at bounding box center [152, 413] width 20 height 6
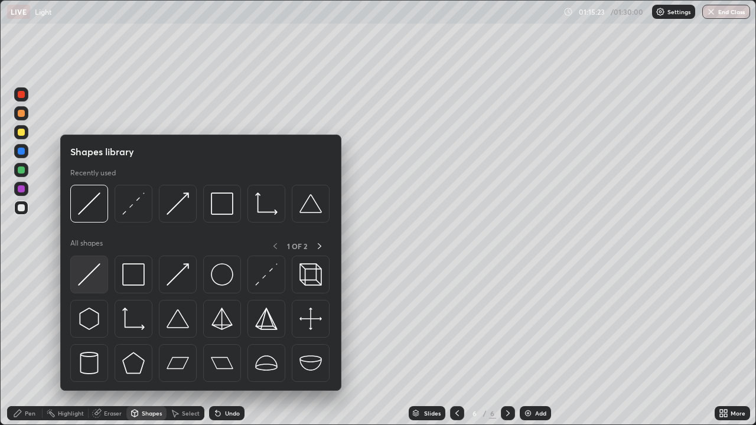
click at [101, 267] on div at bounding box center [89, 275] width 38 height 38
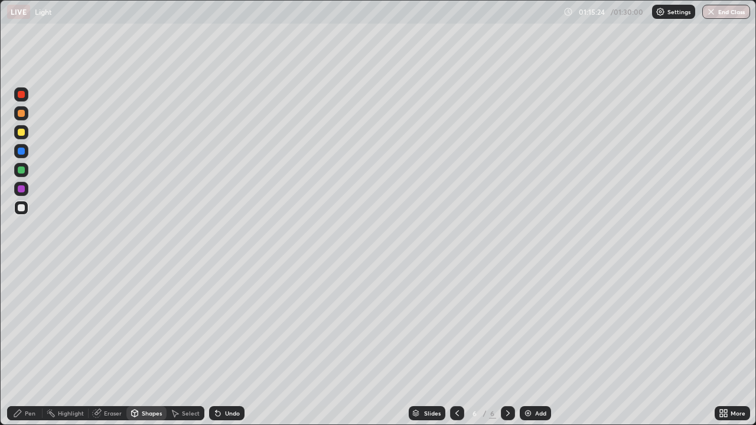
click at [25, 168] on div at bounding box center [21, 170] width 14 height 14
click at [142, 344] on div "Shapes" at bounding box center [152, 413] width 20 height 6
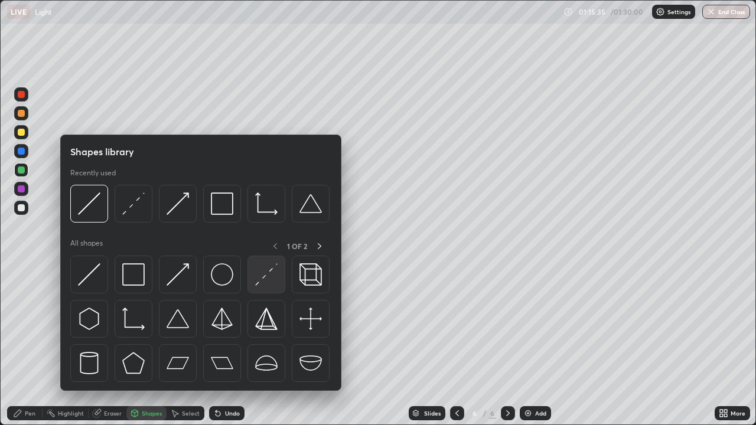
click at [260, 285] on img at bounding box center [266, 274] width 22 height 22
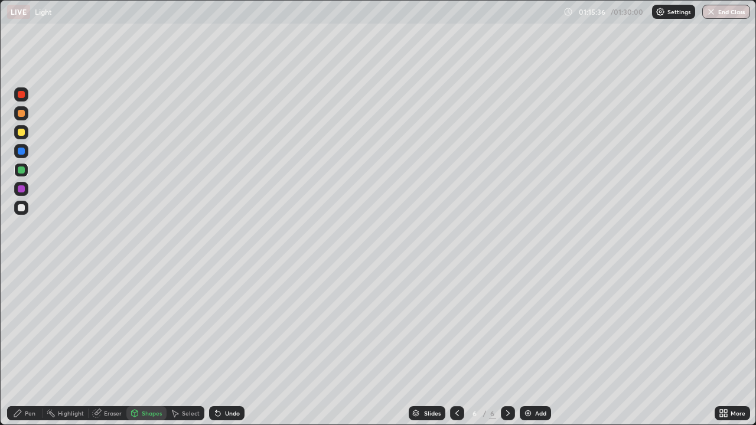
click at [26, 207] on div at bounding box center [21, 208] width 14 height 14
click at [22, 113] on div at bounding box center [21, 113] width 7 height 7
click at [24, 185] on div at bounding box center [21, 189] width 14 height 14
click at [32, 344] on div "Pen" at bounding box center [30, 413] width 11 height 6
click at [27, 91] on div at bounding box center [21, 94] width 14 height 14
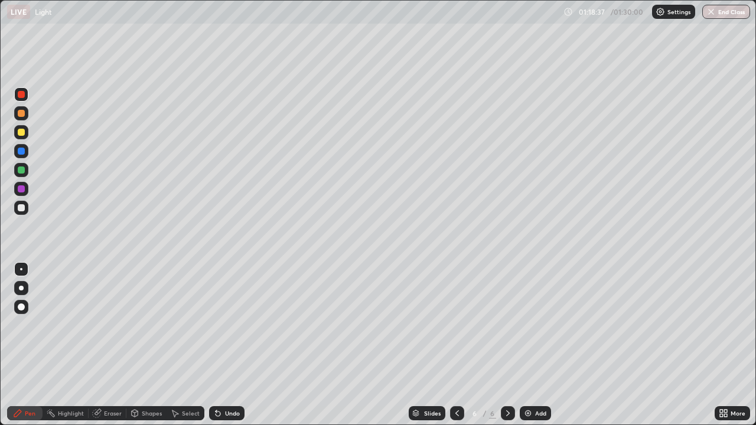
click at [723, 344] on icon at bounding box center [722, 412] width 9 height 9
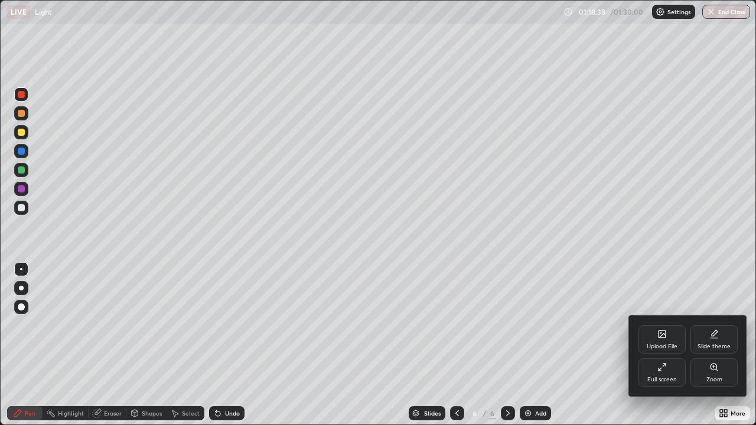
click at [666, 344] on div "Full screen" at bounding box center [661, 372] width 47 height 28
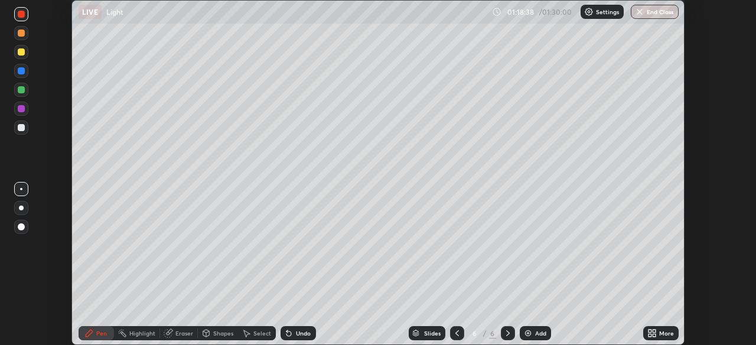
scroll to position [58685, 58274]
click at [663, 10] on button "End Class" at bounding box center [654, 12] width 48 height 14
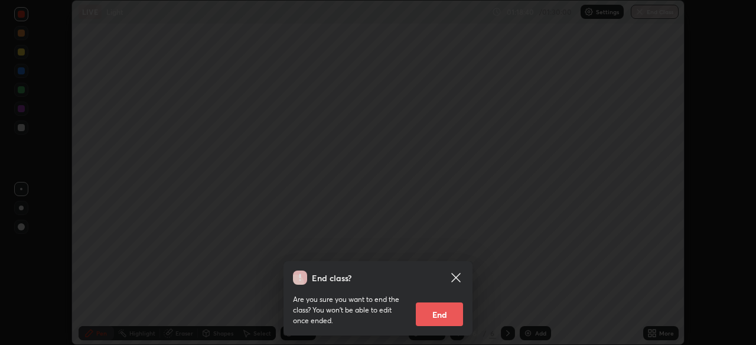
click at [449, 316] on button "End" at bounding box center [439, 314] width 47 height 24
